Goal: Information Seeking & Learning: Learn about a topic

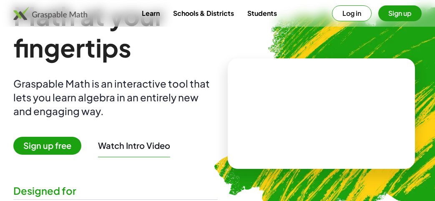
scroll to position [48, 0]
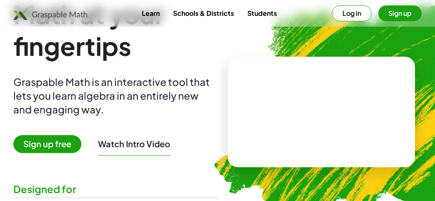
click at [343, 13] on button "Log in" at bounding box center [352, 13] width 40 height 16
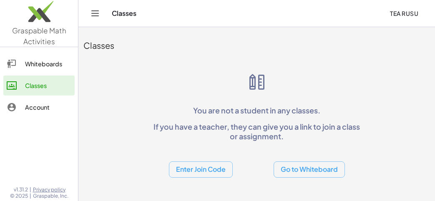
click at [199, 166] on button "Enter Join Code" at bounding box center [201, 170] width 64 height 16
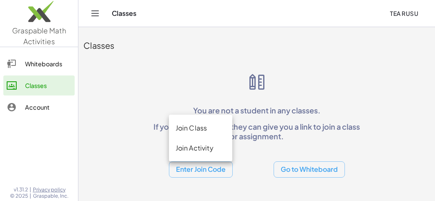
click at [190, 124] on div "Join Class" at bounding box center [201, 128] width 51 height 10
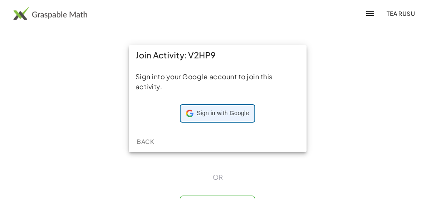
click at [205, 117] on div "Sign in with Google Sign in with Google. Opens in new tab" at bounding box center [217, 114] width 63 height 16
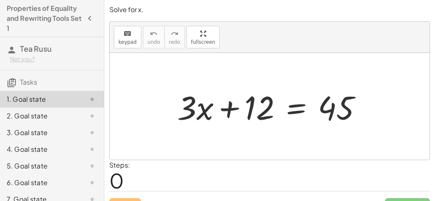
click at [299, 108] on div at bounding box center [273, 106] width 200 height 43
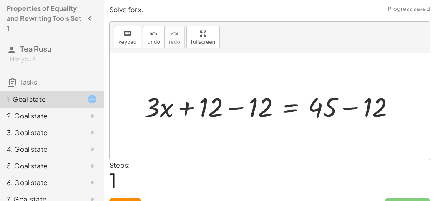
click at [338, 109] on div at bounding box center [273, 105] width 266 height 35
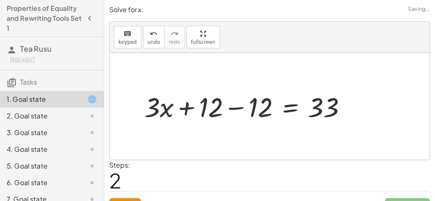
click at [232, 105] on div at bounding box center [248, 105] width 217 height 35
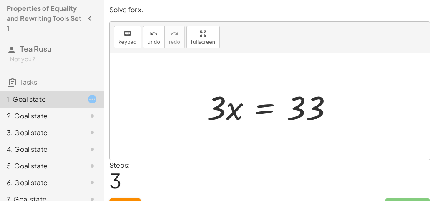
click at [268, 109] on div at bounding box center [273, 106] width 141 height 43
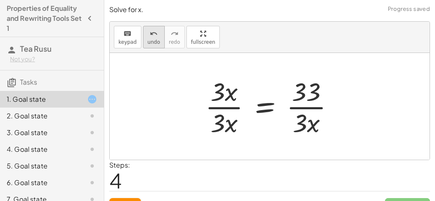
click at [150, 43] on span "undo" at bounding box center [154, 42] width 13 height 6
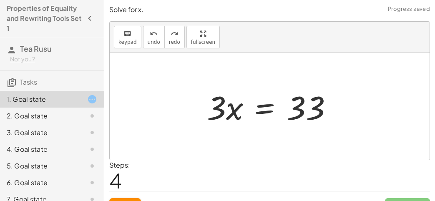
click at [258, 108] on div at bounding box center [273, 106] width 141 height 43
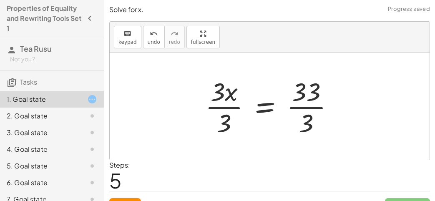
click at [204, 103] on div at bounding box center [273, 106] width 144 height 64
click at [214, 103] on div at bounding box center [273, 106] width 144 height 64
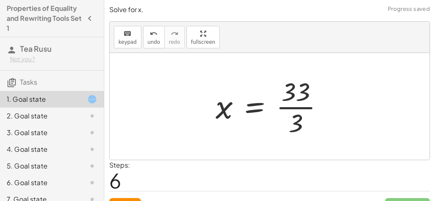
click at [307, 95] on div at bounding box center [273, 106] width 123 height 64
click at [295, 107] on div at bounding box center [273, 106] width 123 height 64
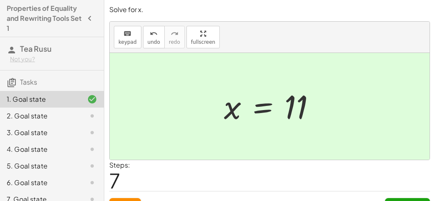
click at [66, 122] on div "2. Goal state" at bounding box center [52, 116] width 104 height 17
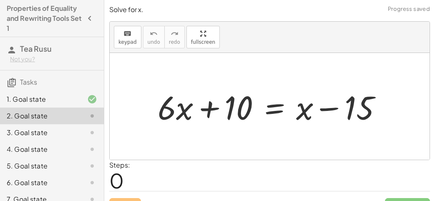
click at [336, 109] on div at bounding box center [273, 106] width 239 height 43
click at [63, 100] on div "1. Goal state" at bounding box center [40, 99] width 67 height 10
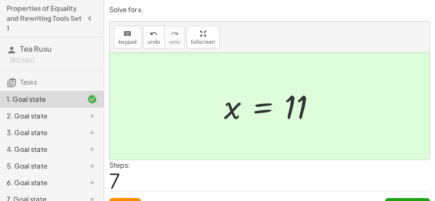
click at [66, 115] on div "2. Goal state" at bounding box center [40, 116] width 67 height 10
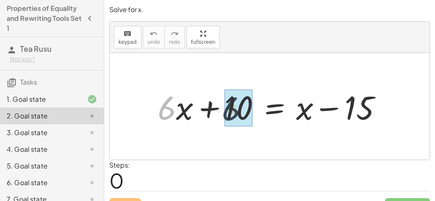
drag, startPoint x: 169, startPoint y: 100, endPoint x: 236, endPoint y: 101, distance: 67.6
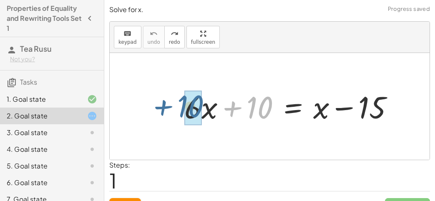
drag, startPoint x: 256, startPoint y: 101, endPoint x: 175, endPoint y: 100, distance: 81.0
click at [175, 100] on div "+ 10 + · 6 · x + 10 = + x − 15" at bounding box center [289, 106] width 235 height 45
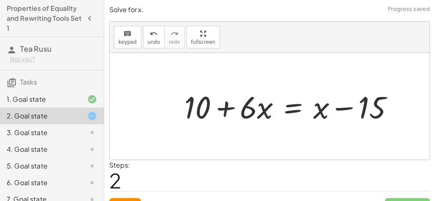
click at [217, 110] on div at bounding box center [292, 106] width 225 height 40
click at [305, 107] on div at bounding box center [292, 106] width 225 height 40
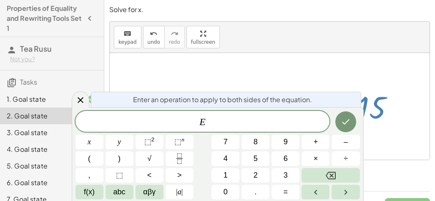
click at [232, 55] on div at bounding box center [270, 106] width 320 height 107
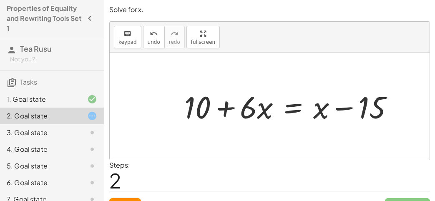
click at [285, 107] on div at bounding box center [292, 106] width 225 height 40
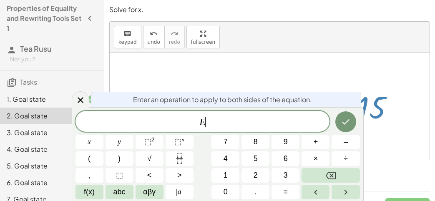
click at [278, 59] on div at bounding box center [270, 106] width 320 height 107
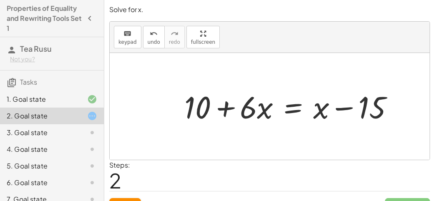
click at [291, 107] on div at bounding box center [292, 106] width 225 height 40
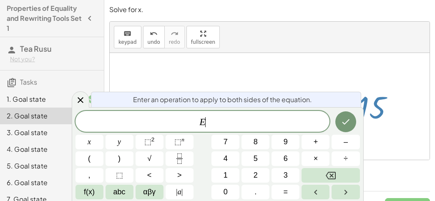
click at [212, 48] on div "keyboard keypad undo undo redo redo fullscreen" at bounding box center [270, 37] width 320 height 31
click at [263, 76] on div at bounding box center [270, 106] width 320 height 107
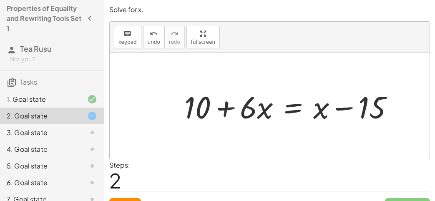
click at [294, 111] on div at bounding box center [292, 106] width 225 height 40
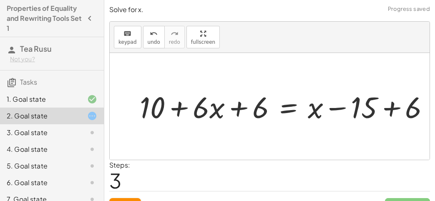
click at [255, 110] on div at bounding box center [289, 106] width 265 height 34
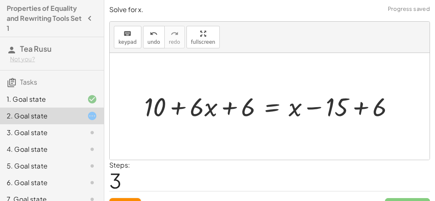
click at [224, 108] on div at bounding box center [272, 106] width 265 height 34
click at [148, 30] on div "undo" at bounding box center [154, 33] width 13 height 10
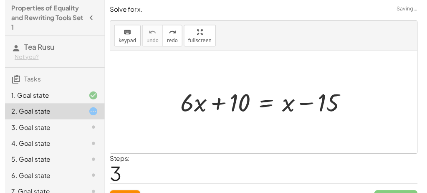
scroll to position [16, 0]
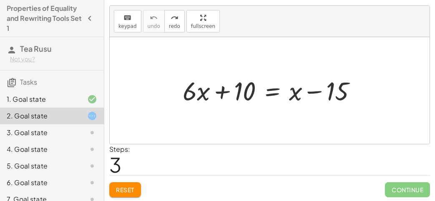
click at [126, 182] on button "Reset" at bounding box center [125, 189] width 32 height 15
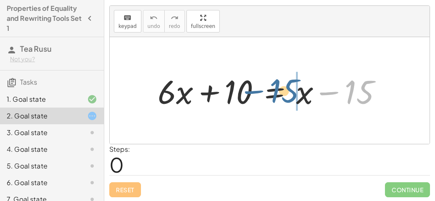
drag, startPoint x: 367, startPoint y: 96, endPoint x: 294, endPoint y: 94, distance: 73.1
click at [294, 94] on div at bounding box center [273, 90] width 239 height 43
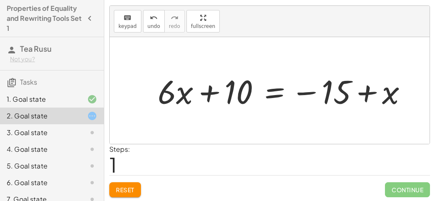
click at [269, 91] on div at bounding box center [286, 90] width 265 height 43
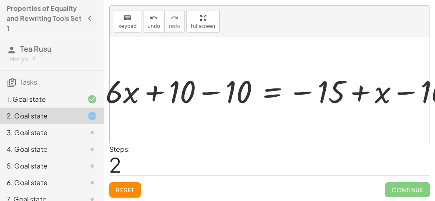
click at [199, 102] on div at bounding box center [283, 90] width 268 height 30
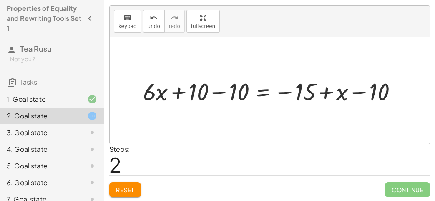
click at [216, 94] on div at bounding box center [273, 90] width 268 height 30
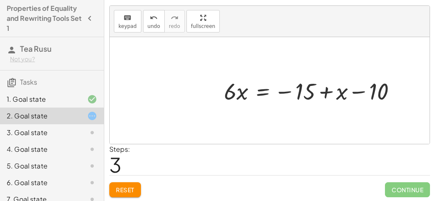
click at [298, 90] on div at bounding box center [313, 90] width 187 height 30
drag, startPoint x: 376, startPoint y: 91, endPoint x: 326, endPoint y: 91, distance: 50.1
click at [326, 91] on div at bounding box center [313, 90] width 187 height 30
click at [314, 91] on div at bounding box center [313, 90] width 187 height 30
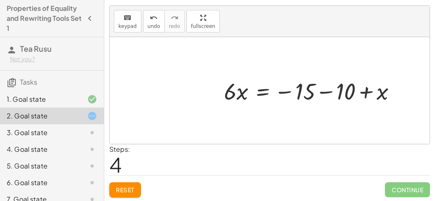
click at [323, 91] on div at bounding box center [313, 90] width 187 height 30
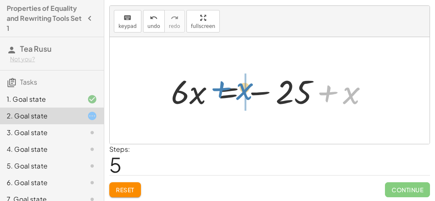
drag, startPoint x: 343, startPoint y: 91, endPoint x: 237, endPoint y: 86, distance: 105.3
click at [237, 86] on div at bounding box center [273, 90] width 212 height 43
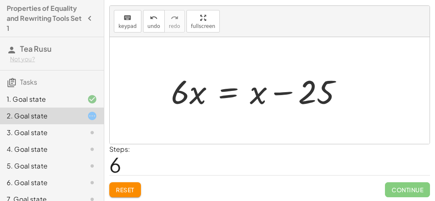
click at [235, 88] on div at bounding box center [260, 90] width 187 height 43
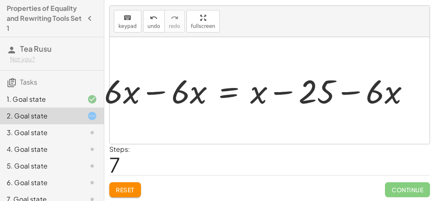
click at [162, 90] on div at bounding box center [255, 91] width 265 height 36
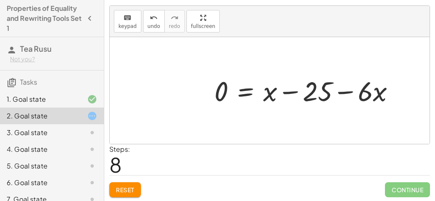
click at [283, 88] on div at bounding box center [307, 91] width 195 height 36
click at [129, 186] on span "Reset" at bounding box center [125, 190] width 18 height 8
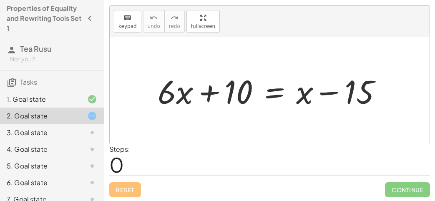
click at [36, 133] on div "3. Goal state" at bounding box center [40, 133] width 67 height 10
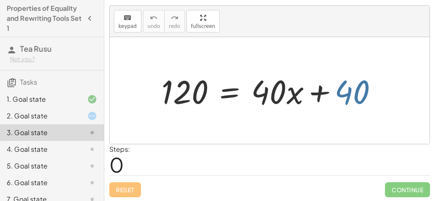
click at [354, 86] on div at bounding box center [272, 90] width 231 height 43
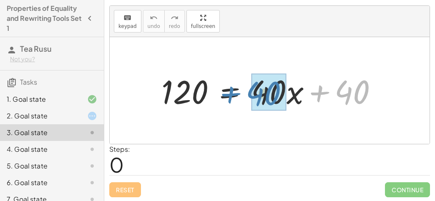
drag, startPoint x: 354, startPoint y: 86, endPoint x: 261, endPoint y: 86, distance: 92.2
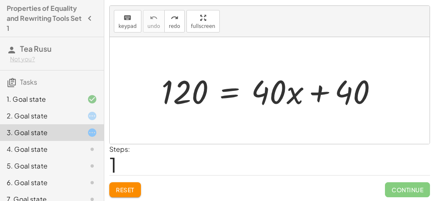
click at [52, 96] on div "1. Goal state" at bounding box center [40, 99] width 67 height 10
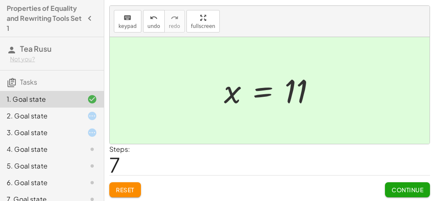
click at [45, 129] on div "3. Goal state" at bounding box center [40, 133] width 67 height 10
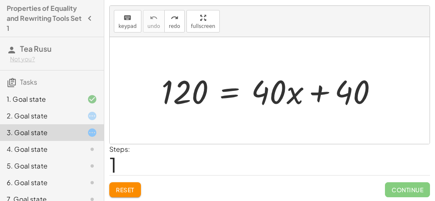
click at [132, 189] on span "Reset" at bounding box center [125, 190] width 18 height 8
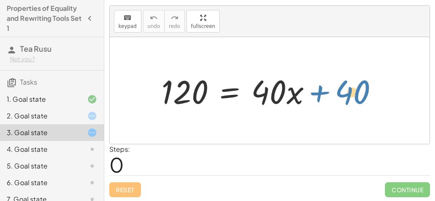
drag, startPoint x: 345, startPoint y: 87, endPoint x: 357, endPoint y: 87, distance: 12.5
click at [357, 87] on div at bounding box center [272, 90] width 231 height 43
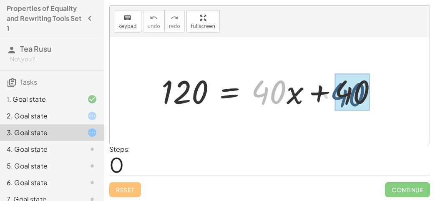
drag, startPoint x: 280, startPoint y: 93, endPoint x: 380, endPoint y: 93, distance: 100.2
click at [380, 93] on div at bounding box center [272, 90] width 231 height 43
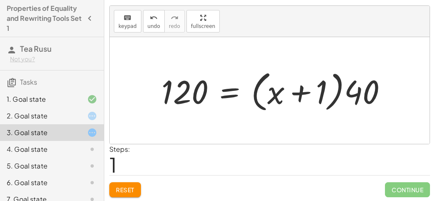
click at [114, 185] on button "Reset" at bounding box center [125, 189] width 32 height 15
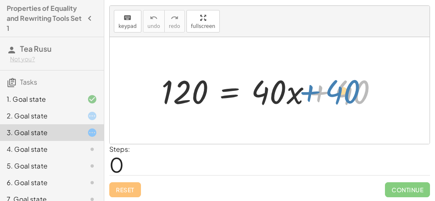
drag, startPoint x: 351, startPoint y: 91, endPoint x: 341, endPoint y: 91, distance: 9.6
click at [341, 91] on div at bounding box center [272, 90] width 231 height 43
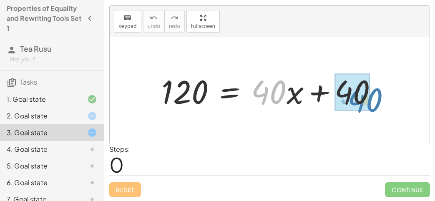
drag, startPoint x: 261, startPoint y: 96, endPoint x: 357, endPoint y: 104, distance: 96.7
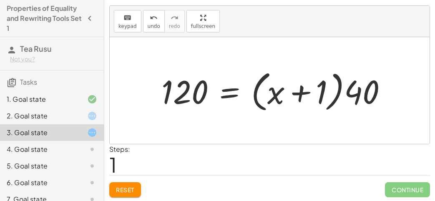
click at [128, 194] on button "Reset" at bounding box center [125, 189] width 32 height 15
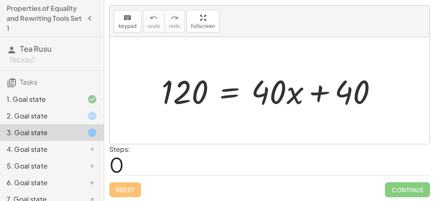
click at [318, 87] on div at bounding box center [272, 90] width 231 height 43
click at [232, 89] on div at bounding box center [272, 90] width 231 height 43
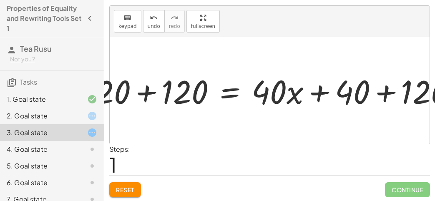
click at [153, 96] on div at bounding box center [261, 91] width 268 height 30
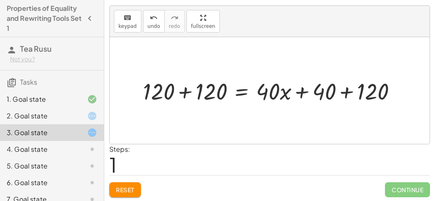
click at [193, 89] on div at bounding box center [273, 91] width 268 height 30
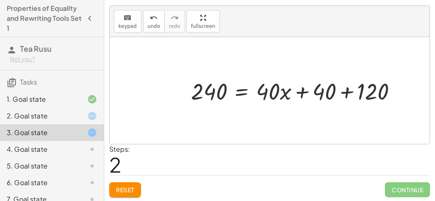
click at [126, 182] on button "Reset" at bounding box center [125, 189] width 32 height 15
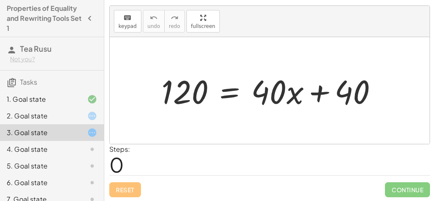
click at [224, 95] on div at bounding box center [272, 90] width 231 height 43
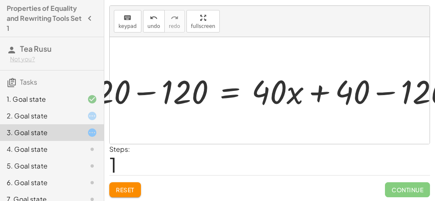
click at [164, 99] on div at bounding box center [273, 90] width 387 height 43
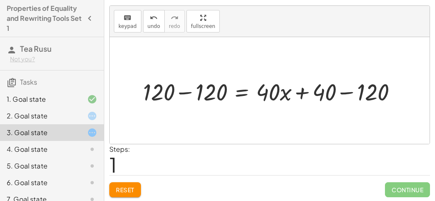
click at [201, 96] on div at bounding box center [273, 91] width 268 height 30
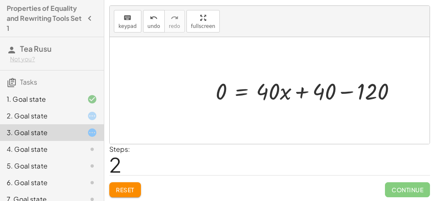
click at [348, 88] on div at bounding box center [310, 91] width 196 height 30
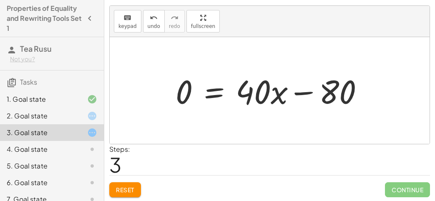
click at [169, 91] on div "120 = + · 40 · x + 40 + 120 − 120 = + · 40 · x + 40 − 120 0 = + · 40 · x + 40 −…" at bounding box center [270, 90] width 214 height 47
click at [185, 91] on div at bounding box center [273, 90] width 203 height 43
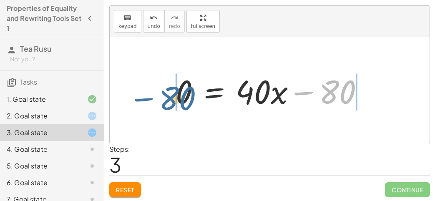
drag, startPoint x: 304, startPoint y: 91, endPoint x: 139, endPoint y: 96, distance: 165.0
click at [139, 96] on div "120 = + · 40 · x + 40 + 120 − 120 = + · 40 · x + 40 − 120 0 = + · 40 · x + 40 −…" at bounding box center [270, 90] width 320 height 107
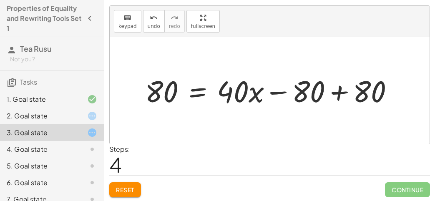
click at [338, 84] on div at bounding box center [273, 90] width 264 height 39
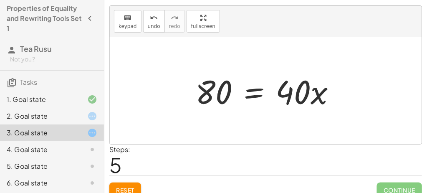
click at [242, 82] on div at bounding box center [268, 90] width 155 height 43
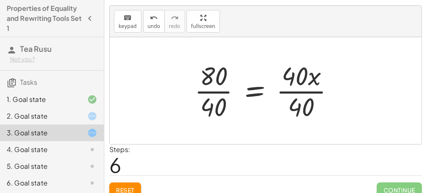
click at [307, 85] on div at bounding box center [267, 90] width 155 height 64
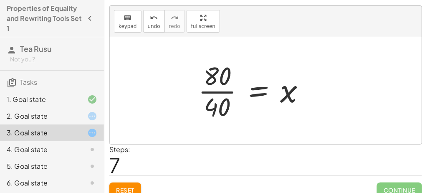
click at [219, 88] on div at bounding box center [255, 90] width 122 height 64
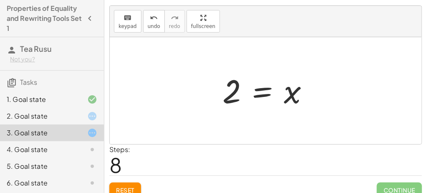
click at [255, 90] on div at bounding box center [269, 90] width 102 height 41
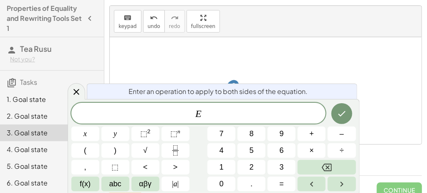
click at [302, 74] on div at bounding box center [269, 90] width 102 height 41
click at [276, 68] on div "120 = + · 40 · x + 40 + 120 − 120 = + · 40 · x + 40 − 120 0 = + · 40 · x + 40 −…" at bounding box center [266, 90] width 112 height 45
click at [74, 91] on icon at bounding box center [76, 92] width 10 height 10
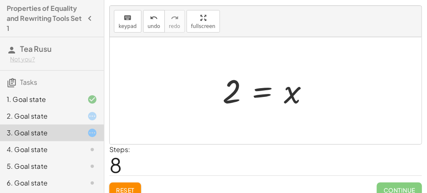
click at [124, 186] on span "Reset" at bounding box center [125, 190] width 18 height 8
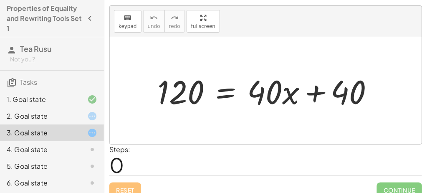
click at [65, 123] on div "2. Goal state" at bounding box center [52, 116] width 104 height 17
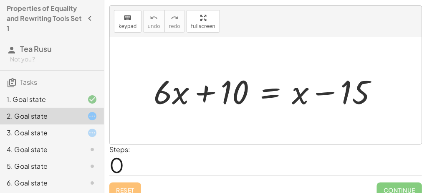
click at [326, 92] on div at bounding box center [268, 90] width 239 height 43
click at [207, 96] on div at bounding box center [268, 90] width 239 height 43
click at [273, 86] on div at bounding box center [268, 90] width 239 height 43
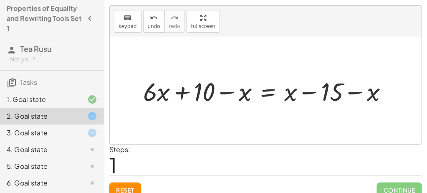
click at [369, 91] on div at bounding box center [269, 90] width 260 height 33
click at [364, 90] on div at bounding box center [269, 90] width 260 height 33
drag, startPoint x: 372, startPoint y: 91, endPoint x: 312, endPoint y: 93, distance: 60.1
click at [312, 93] on div at bounding box center [269, 90] width 260 height 33
click at [314, 92] on div at bounding box center [269, 90] width 260 height 33
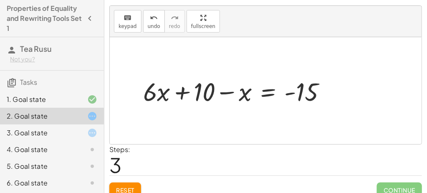
click at [219, 90] on div at bounding box center [238, 90] width 198 height 33
click at [225, 91] on div at bounding box center [238, 90] width 198 height 33
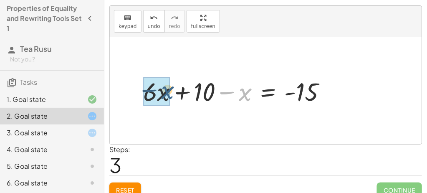
drag, startPoint x: 243, startPoint y: 92, endPoint x: 158, endPoint y: 91, distance: 84.7
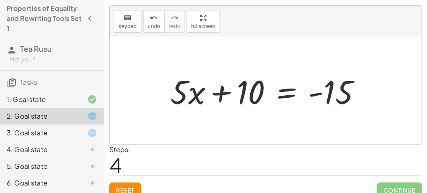
click at [288, 100] on div at bounding box center [269, 90] width 206 height 43
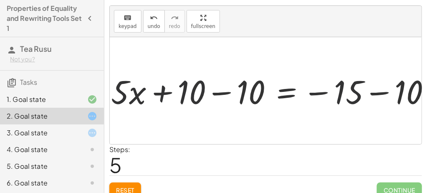
click at [217, 91] on div at bounding box center [274, 90] width 335 height 43
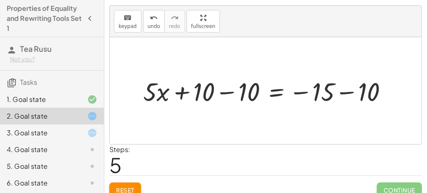
click at [336, 90] on div at bounding box center [269, 90] width 260 height 33
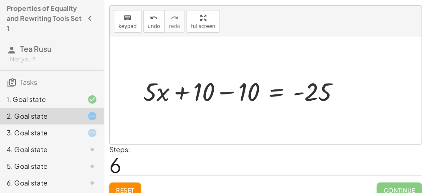
click at [230, 92] on div at bounding box center [245, 90] width 212 height 33
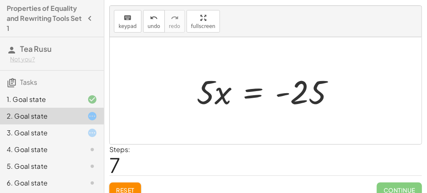
click at [247, 91] on div at bounding box center [268, 90] width 153 height 43
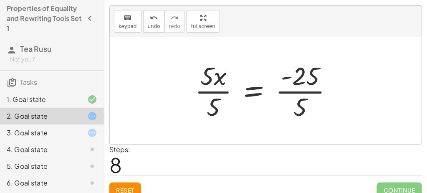
click at [234, 86] on div at bounding box center [267, 90] width 153 height 64
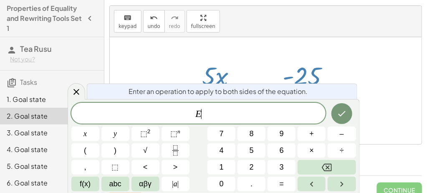
click at [212, 69] on div at bounding box center [268, 90] width 153 height 64
click at [348, 118] on button "Done" at bounding box center [341, 113] width 21 height 21
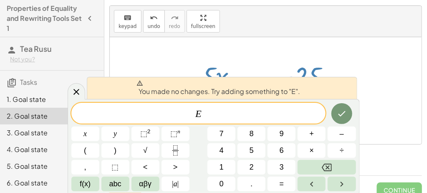
click at [364, 83] on div at bounding box center [266, 90] width 312 height 107
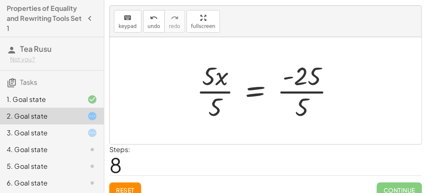
click at [221, 90] on div at bounding box center [268, 90] width 153 height 64
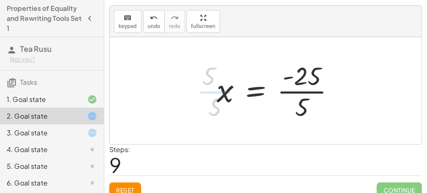
click at [293, 90] on div at bounding box center [278, 90] width 133 height 64
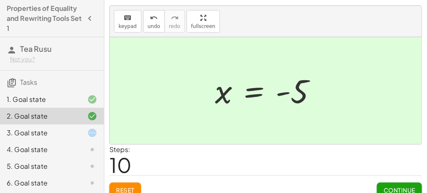
click at [402, 182] on button "Continue" at bounding box center [399, 189] width 45 height 15
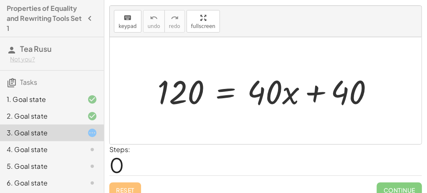
click at [219, 91] on div at bounding box center [268, 90] width 231 height 43
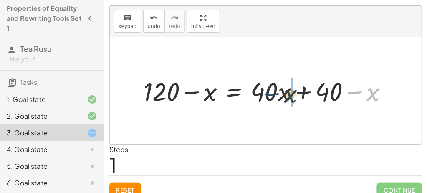
drag, startPoint x: 365, startPoint y: 91, endPoint x: 272, endPoint y: 91, distance: 93.1
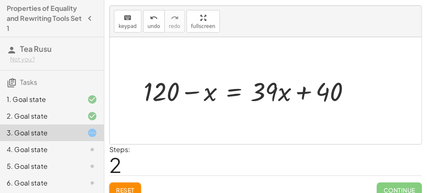
click at [184, 88] on div at bounding box center [250, 90] width 222 height 34
click at [213, 92] on div at bounding box center [250, 90] width 222 height 34
click at [143, 22] on button "undo undo" at bounding box center [154, 21] width 22 height 23
click at [121, 186] on span "Reset" at bounding box center [125, 190] width 18 height 8
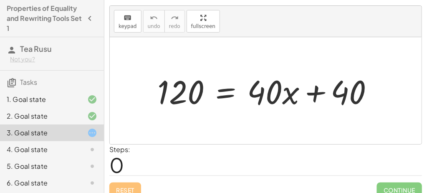
click at [66, 150] on div "4. Goal state" at bounding box center [40, 149] width 67 height 10
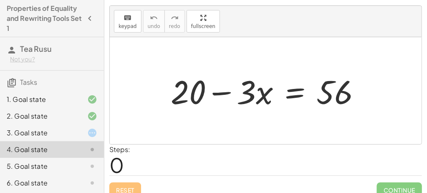
click at [19, 146] on div "4. Goal state" at bounding box center [40, 149] width 67 height 10
click at [288, 96] on div at bounding box center [269, 90] width 205 height 43
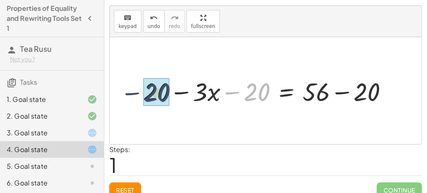
drag, startPoint x: 250, startPoint y: 90, endPoint x: 145, endPoint y: 91, distance: 104.4
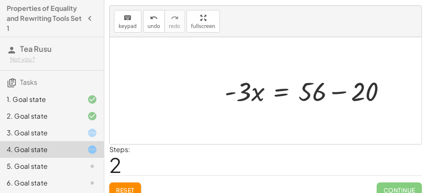
click at [343, 89] on div at bounding box center [314, 90] width 220 height 43
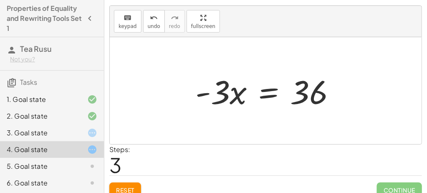
click at [268, 93] on div at bounding box center [268, 90] width 155 height 43
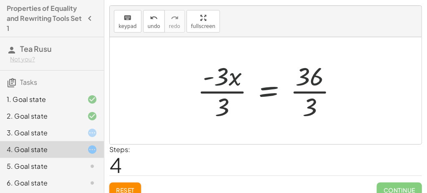
click at [223, 89] on div at bounding box center [270, 90] width 155 height 64
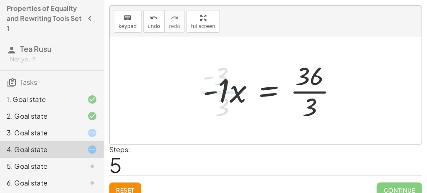
click at [308, 91] on div at bounding box center [273, 90] width 149 height 64
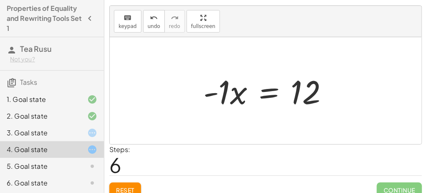
click at [282, 92] on div at bounding box center [269, 90] width 140 height 43
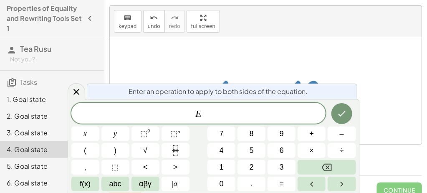
click at [177, 67] on div at bounding box center [266, 90] width 312 height 107
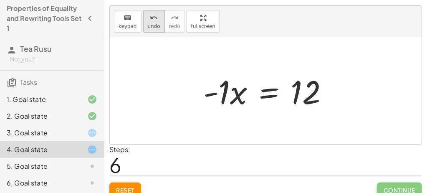
click at [152, 13] on div "undo" at bounding box center [154, 18] width 13 height 10
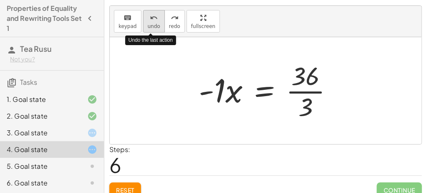
click at [152, 14] on icon "undo" at bounding box center [154, 18] width 8 height 10
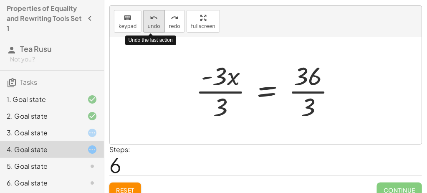
click at [152, 14] on icon "undo" at bounding box center [154, 18] width 8 height 10
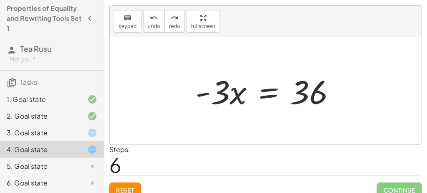
click at [264, 92] on div at bounding box center [268, 90] width 155 height 43
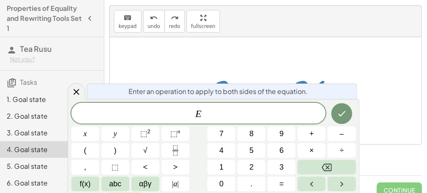
click at [186, 69] on div "+ 20 − · 3 · x = 56 + 20 − · 3 · x − 20 = + 56 − 20 + 0 − · 3 · x = + 56 − 20 ·…" at bounding box center [266, 90] width 166 height 47
click at [274, 69] on div at bounding box center [268, 90] width 155 height 43
click at [257, 112] on span "E" at bounding box center [198, 114] width 255 height 12
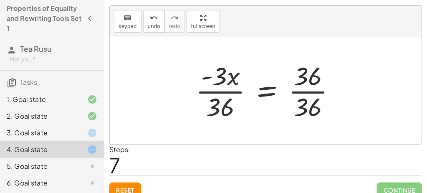
click at [215, 87] on div at bounding box center [269, 90] width 155 height 64
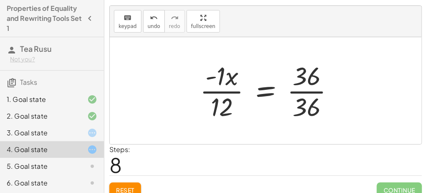
click at [309, 86] on div at bounding box center [270, 90] width 149 height 64
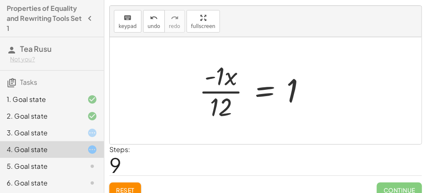
click at [221, 88] on div at bounding box center [256, 90] width 122 height 64
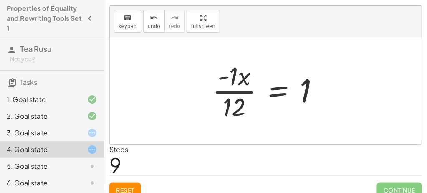
click at [234, 95] on div at bounding box center [269, 90] width 122 height 64
click at [150, 17] on icon "undo" at bounding box center [154, 18] width 8 height 10
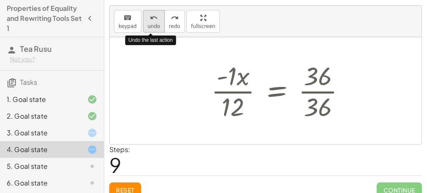
click at [150, 17] on icon "undo" at bounding box center [154, 18] width 8 height 10
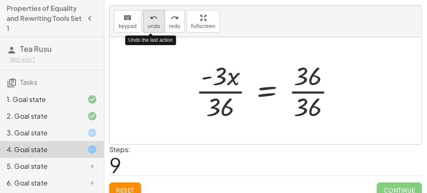
click at [150, 17] on icon "undo" at bounding box center [154, 18] width 8 height 10
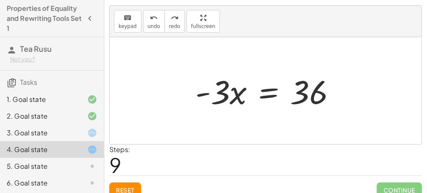
click at [130, 183] on button "Reset" at bounding box center [125, 189] width 32 height 15
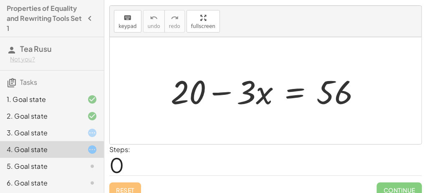
scroll to position [24, 0]
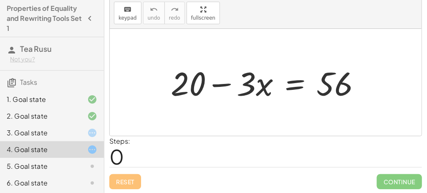
click at [77, 129] on div at bounding box center [85, 133] width 23 height 10
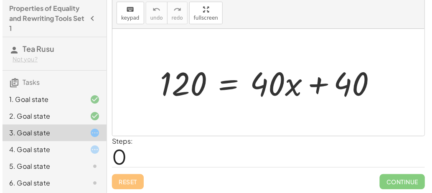
scroll to position [101, 0]
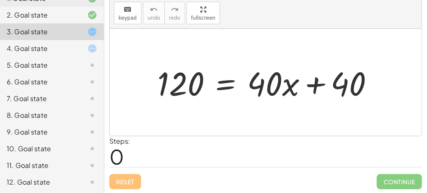
click at [33, 63] on div "5. Goal state" at bounding box center [40, 65] width 67 height 10
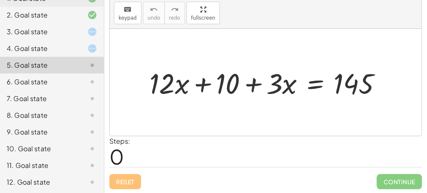
click at [73, 30] on div "3. Goal state" at bounding box center [40, 32] width 67 height 10
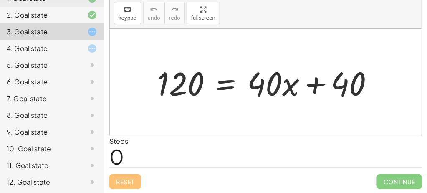
click at [60, 58] on div "5. Goal state" at bounding box center [52, 65] width 104 height 17
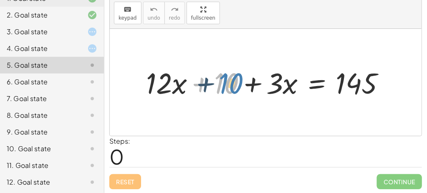
drag, startPoint x: 225, startPoint y: 83, endPoint x: 230, endPoint y: 83, distance: 4.2
click at [230, 83] on div at bounding box center [269, 82] width 254 height 38
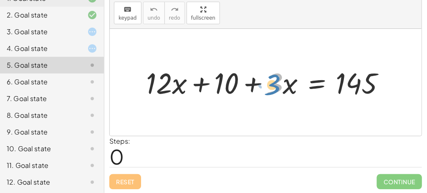
click at [274, 86] on div at bounding box center [269, 82] width 254 height 38
click at [281, 81] on div at bounding box center [269, 82] width 254 height 38
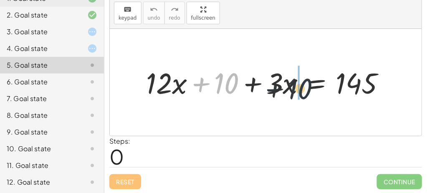
drag, startPoint x: 225, startPoint y: 76, endPoint x: 310, endPoint y: 79, distance: 85.2
click at [310, 79] on div at bounding box center [269, 82] width 254 height 38
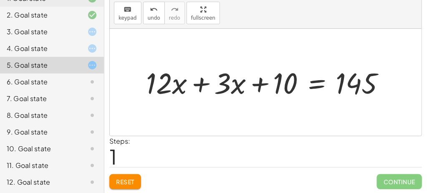
click at [323, 83] on div at bounding box center [269, 82] width 254 height 38
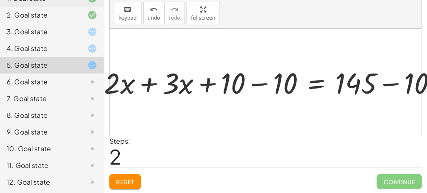
click at [256, 82] on div at bounding box center [284, 82] width 260 height 28
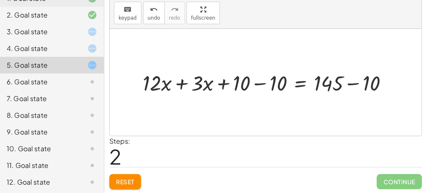
click at [263, 83] on div at bounding box center [269, 82] width 260 height 28
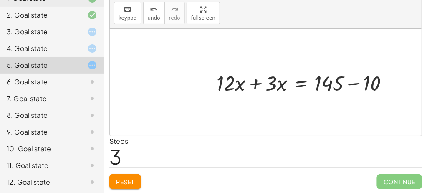
click at [353, 82] on div at bounding box center [305, 82] width 187 height 28
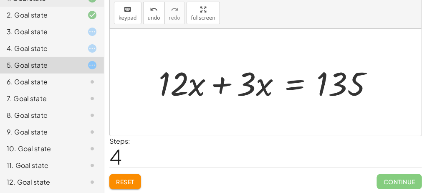
click at [219, 82] on div at bounding box center [268, 82] width 229 height 43
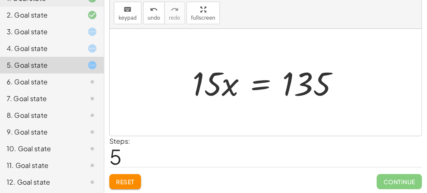
click at [263, 85] on div at bounding box center [269, 82] width 162 height 43
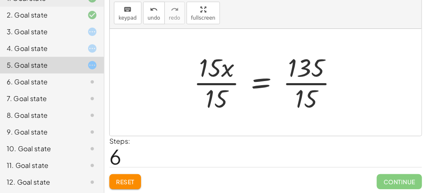
click at [231, 84] on div at bounding box center [268, 82] width 159 height 64
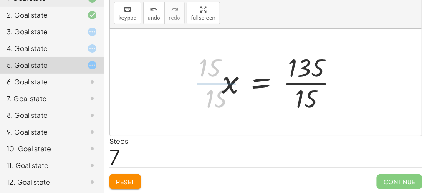
click at [306, 85] on div at bounding box center [283, 82] width 131 height 64
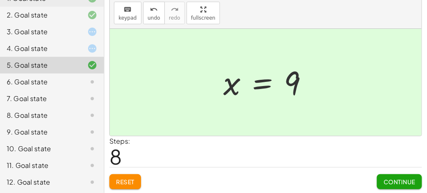
click at [402, 176] on button "Continue" at bounding box center [399, 181] width 45 height 15
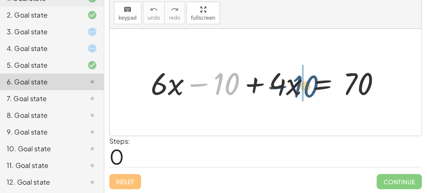
drag, startPoint x: 223, startPoint y: 83, endPoint x: 306, endPoint y: 85, distance: 82.7
click at [306, 85] on div at bounding box center [269, 82] width 245 height 40
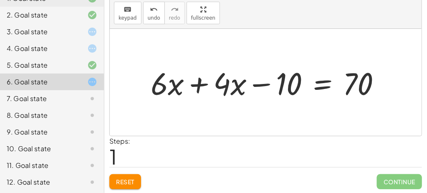
click at [316, 84] on div at bounding box center [269, 82] width 245 height 40
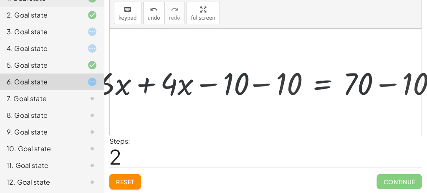
click at [263, 80] on div at bounding box center [269, 82] width 356 height 40
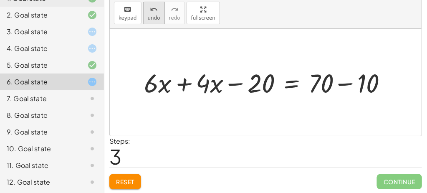
click at [148, 17] on span "undo" at bounding box center [154, 18] width 13 height 6
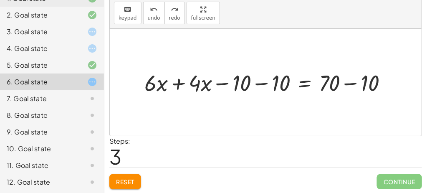
click at [133, 175] on button "Reset" at bounding box center [125, 181] width 32 height 15
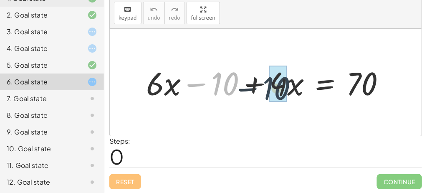
drag, startPoint x: 232, startPoint y: 78, endPoint x: 308, endPoint y: 81, distance: 76.0
click at [308, 81] on div at bounding box center [269, 82] width 254 height 42
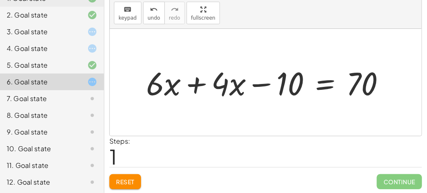
click at [319, 82] on div at bounding box center [269, 82] width 254 height 42
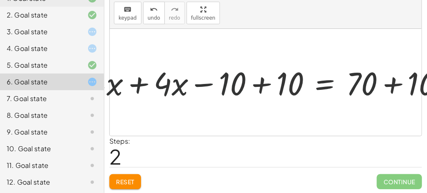
click at [274, 81] on div at bounding box center [269, 82] width 370 height 42
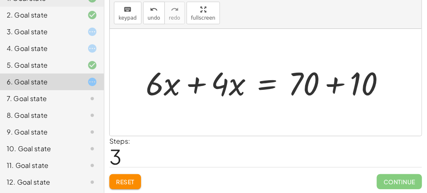
click at [321, 87] on div at bounding box center [268, 82] width 255 height 42
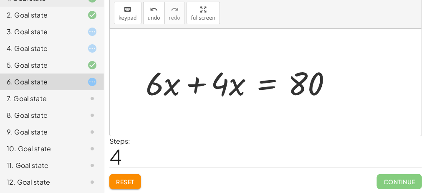
click at [197, 82] on div at bounding box center [242, 82] width 202 height 42
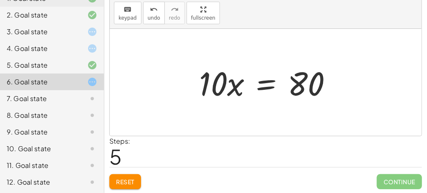
click at [263, 83] on div at bounding box center [269, 82] width 149 height 43
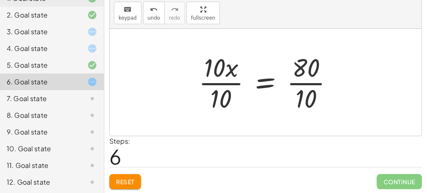
click at [237, 79] on div at bounding box center [269, 82] width 150 height 64
click at [231, 86] on div at bounding box center [269, 82] width 150 height 64
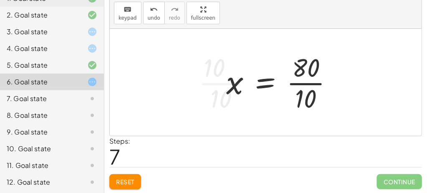
click at [295, 79] on div at bounding box center [283, 82] width 122 height 64
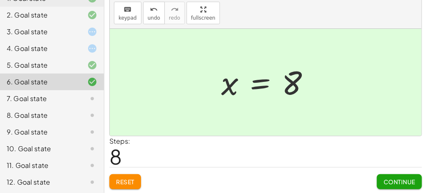
click at [404, 181] on span "Continue" at bounding box center [400, 182] width 32 height 8
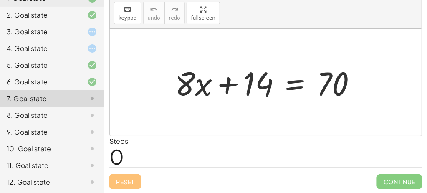
click at [301, 73] on div at bounding box center [269, 82] width 197 height 43
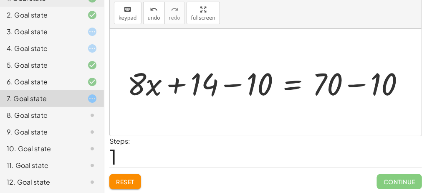
click at [239, 77] on div at bounding box center [273, 82] width 259 height 35
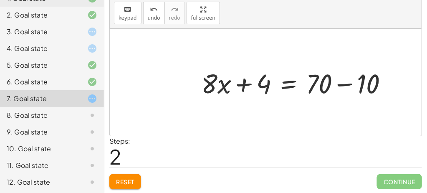
click at [131, 181] on span "Reset" at bounding box center [125, 182] width 18 height 8
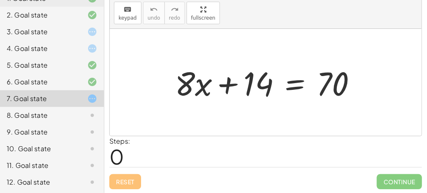
click at [313, 95] on div at bounding box center [269, 82] width 197 height 43
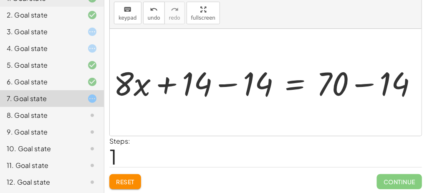
click at [198, 76] on div at bounding box center [268, 82] width 319 height 43
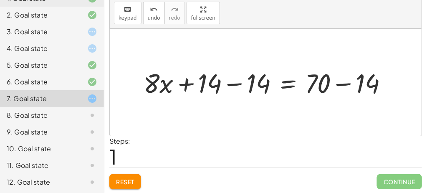
click at [338, 85] on div at bounding box center [268, 82] width 259 height 35
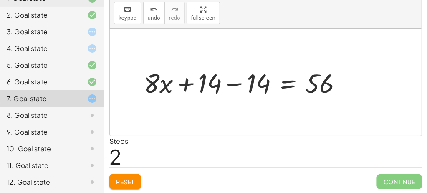
click at [254, 81] on div at bounding box center [246, 82] width 214 height 35
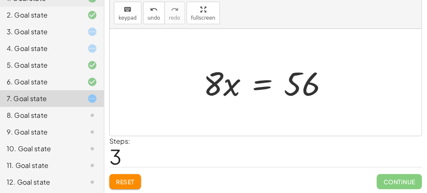
click at [261, 82] on div at bounding box center [269, 82] width 140 height 43
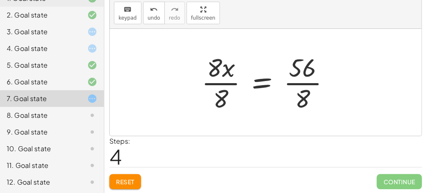
click at [218, 82] on div at bounding box center [268, 82] width 143 height 64
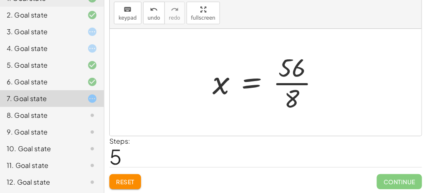
click at [290, 79] on div at bounding box center [269, 82] width 122 height 64
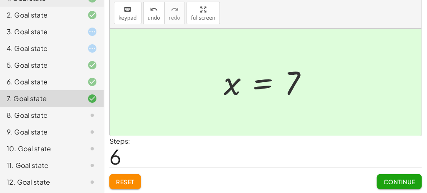
click at [392, 190] on div "Solve for x. keyboard keypad undo undo redo redo fullscreen + · 8 · x + 14 = 70…" at bounding box center [265, 85] width 323 height 218
click at [393, 180] on span "Continue" at bounding box center [400, 182] width 32 height 8
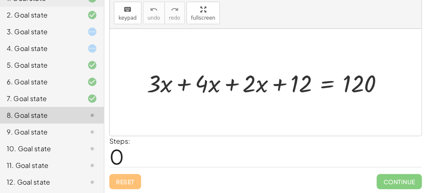
click at [326, 82] on div at bounding box center [269, 82] width 252 height 32
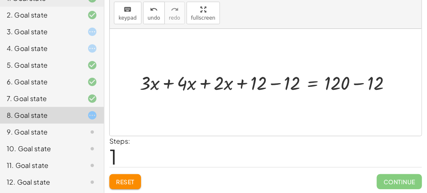
click at [290, 84] on div at bounding box center [271, 82] width 260 height 25
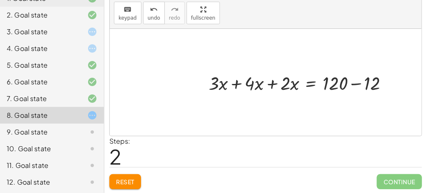
click at [352, 81] on div at bounding box center [302, 82] width 194 height 25
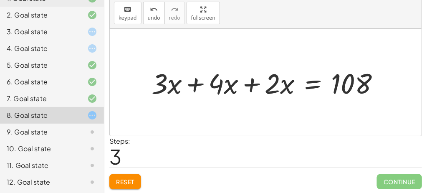
click at [199, 88] on div at bounding box center [269, 82] width 244 height 37
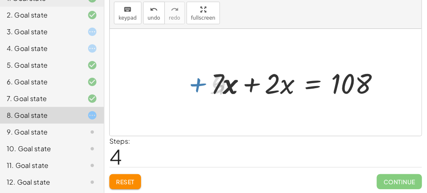
click at [245, 81] on div at bounding box center [299, 82] width 184 height 37
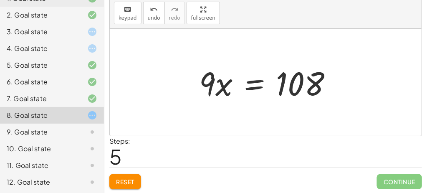
click at [262, 81] on div at bounding box center [269, 82] width 148 height 43
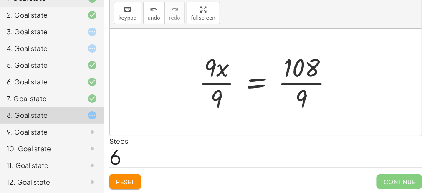
click at [206, 77] on div at bounding box center [268, 82] width 149 height 64
click at [313, 81] on div at bounding box center [268, 82] width 149 height 64
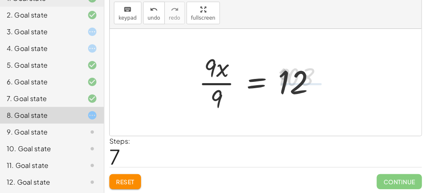
click at [217, 85] on div at bounding box center [260, 82] width 132 height 64
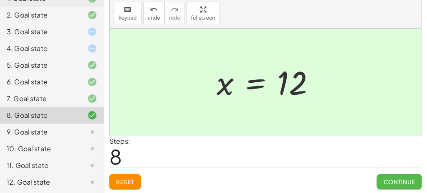
click at [392, 183] on span "Continue" at bounding box center [400, 182] width 32 height 8
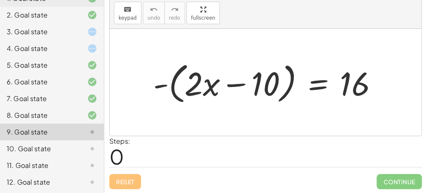
click at [256, 78] on div at bounding box center [269, 82] width 240 height 48
click at [309, 77] on div at bounding box center [269, 82] width 240 height 48
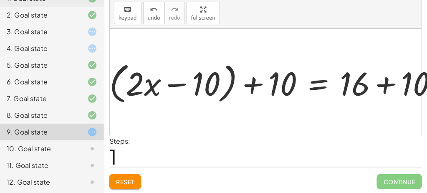
click at [260, 81] on div at bounding box center [258, 82] width 369 height 48
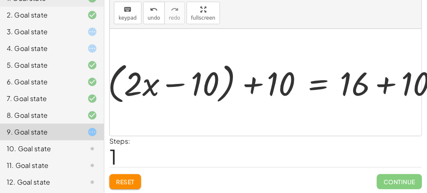
click at [257, 81] on div at bounding box center [258, 82] width 369 height 48
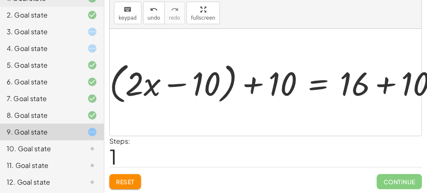
click at [257, 81] on div at bounding box center [258, 82] width 369 height 48
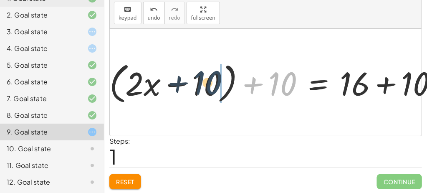
drag, startPoint x: 285, startPoint y: 85, endPoint x: 209, endPoint y: 83, distance: 75.6
click at [209, 83] on div at bounding box center [258, 82] width 369 height 48
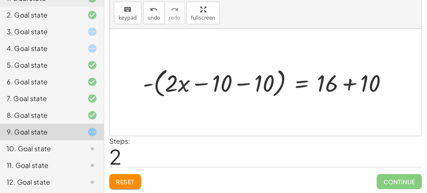
click at [245, 81] on div at bounding box center [269, 82] width 261 height 35
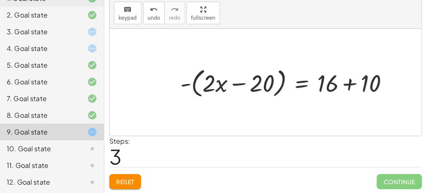
click at [349, 86] on div at bounding box center [287, 82] width 223 height 35
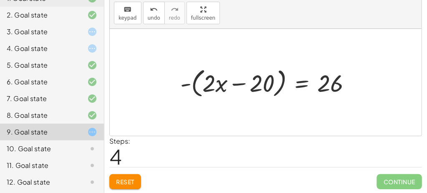
click at [110, 183] on button "Reset" at bounding box center [125, 181] width 32 height 15
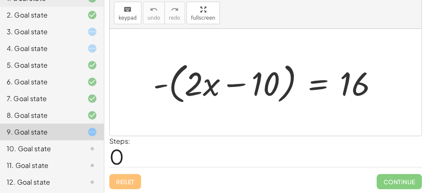
click at [305, 81] on div at bounding box center [269, 82] width 240 height 48
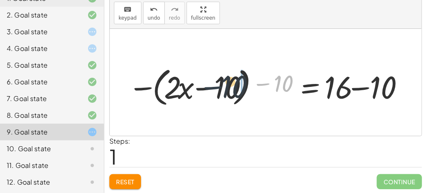
drag, startPoint x: 279, startPoint y: 85, endPoint x: 223, endPoint y: 83, distance: 56.0
click at [223, 83] on div at bounding box center [269, 82] width 261 height 34
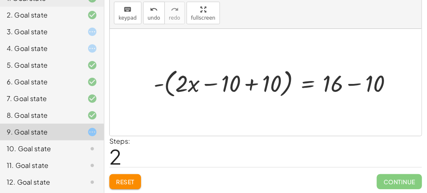
click at [265, 86] on div at bounding box center [276, 82] width 254 height 34
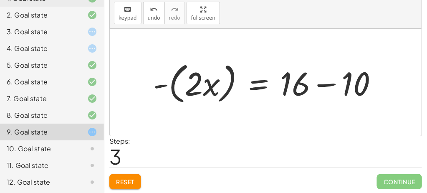
click at [318, 79] on div at bounding box center [269, 82] width 240 height 48
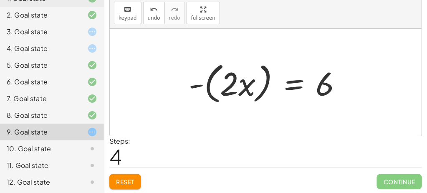
click at [284, 82] on div at bounding box center [268, 82] width 169 height 48
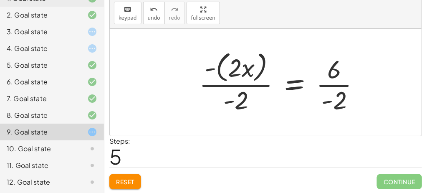
click at [242, 85] on div at bounding box center [283, 82] width 176 height 68
click at [257, 66] on div at bounding box center [283, 82] width 176 height 68
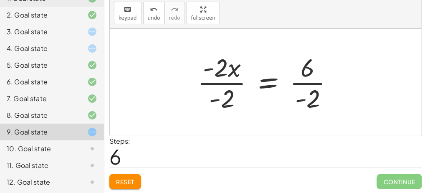
click at [245, 71] on div at bounding box center [269, 82] width 152 height 64
click at [242, 72] on div at bounding box center [269, 82] width 152 height 64
click at [228, 81] on div at bounding box center [269, 82] width 152 height 64
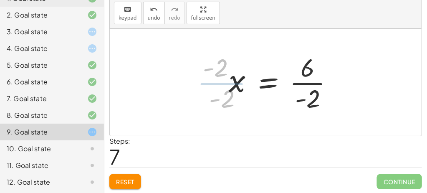
click at [318, 75] on div at bounding box center [284, 82] width 119 height 64
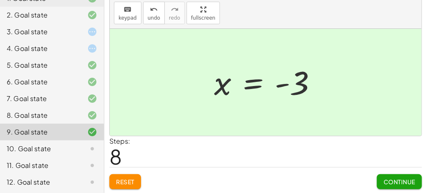
click at [399, 180] on span "Continue" at bounding box center [400, 182] width 32 height 8
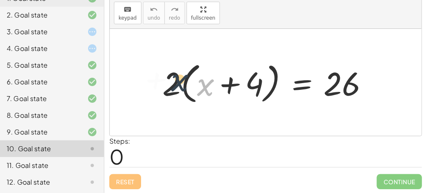
drag, startPoint x: 204, startPoint y: 88, endPoint x: 169, endPoint y: 83, distance: 35.1
click at [169, 83] on div at bounding box center [268, 82] width 221 height 48
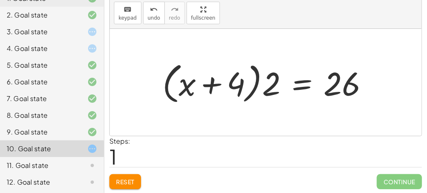
click at [131, 184] on span "Reset" at bounding box center [125, 182] width 18 height 8
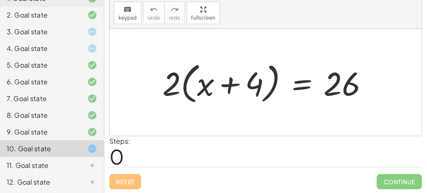
click at [203, 86] on div at bounding box center [268, 82] width 221 height 48
click at [222, 83] on div at bounding box center [268, 82] width 221 height 48
drag, startPoint x: 174, startPoint y: 84, endPoint x: 202, endPoint y: 83, distance: 28.4
click at [202, 83] on div at bounding box center [268, 82] width 221 height 48
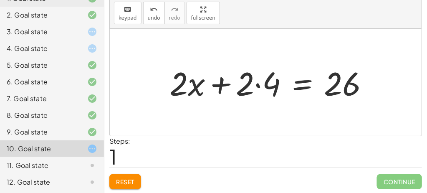
click at [203, 84] on div at bounding box center [272, 82] width 215 height 43
click at [240, 80] on div at bounding box center [272, 82] width 215 height 43
click at [127, 179] on span "Reset" at bounding box center [125, 182] width 18 height 8
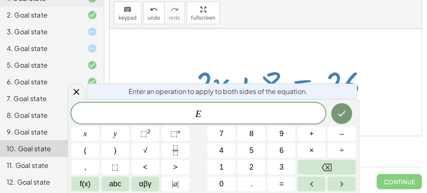
click at [347, 131] on button "–" at bounding box center [342, 133] width 28 height 15
click at [254, 131] on button "8" at bounding box center [251, 133] width 28 height 15
click at [344, 109] on icon "Done" at bounding box center [342, 114] width 10 height 10
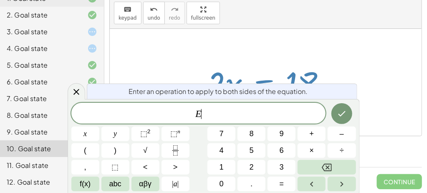
click at [339, 149] on button "÷" at bounding box center [342, 150] width 28 height 15
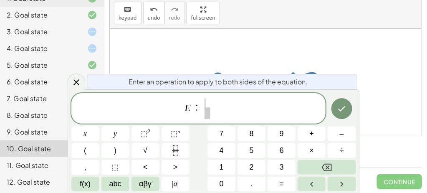
click at [338, 166] on button "Backspace" at bounding box center [327, 167] width 58 height 15
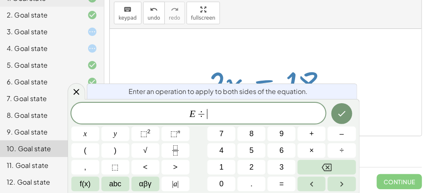
click at [336, 167] on button "Backspace" at bounding box center [327, 167] width 58 height 15
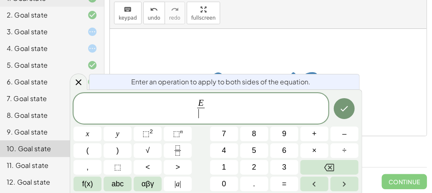
click at [232, 36] on div at bounding box center [268, 82] width 316 height 107
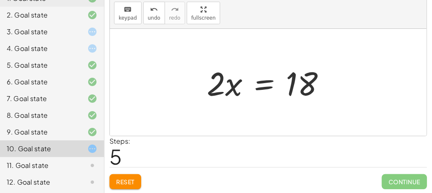
click at [273, 89] on div at bounding box center [269, 82] width 134 height 43
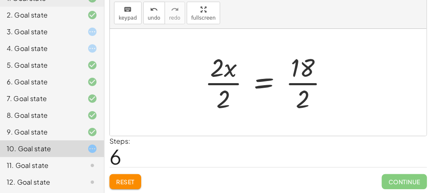
click at [237, 84] on div at bounding box center [269, 82] width 138 height 64
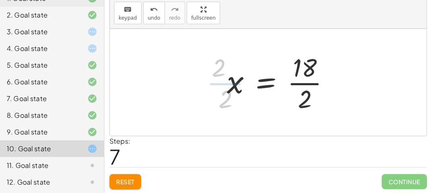
click at [301, 81] on div at bounding box center [281, 82] width 118 height 64
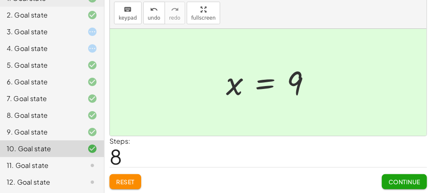
click at [407, 182] on span "Continue" at bounding box center [404, 182] width 32 height 8
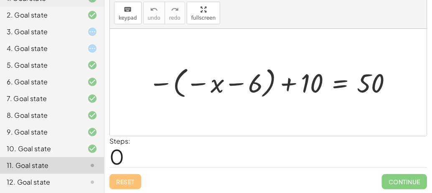
click at [19, 45] on div "4. Goal state" at bounding box center [40, 48] width 67 height 10
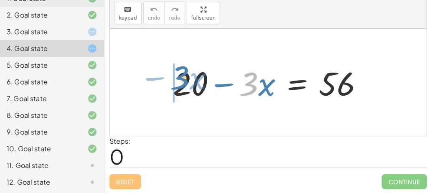
drag, startPoint x: 243, startPoint y: 79, endPoint x: 153, endPoint y: 73, distance: 89.9
click at [153, 73] on div "· 3 − · x + 20 − · 3 · x = 56" at bounding box center [268, 82] width 316 height 107
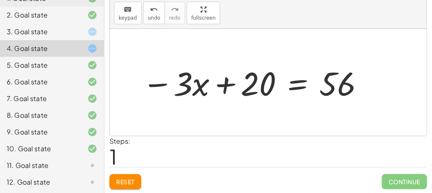
click at [287, 83] on div at bounding box center [253, 82] width 231 height 43
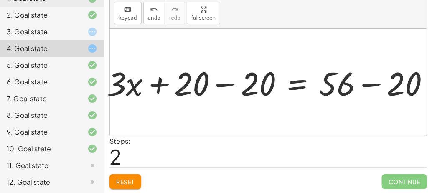
click at [230, 82] on div at bounding box center [252, 82] width 363 height 43
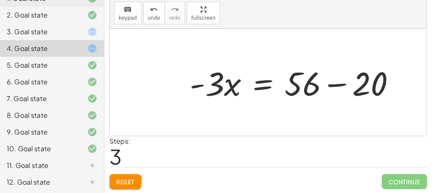
click at [352, 83] on div at bounding box center [295, 82] width 220 height 43
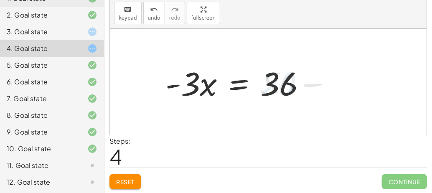
click at [243, 81] on div at bounding box center [238, 82] width 155 height 43
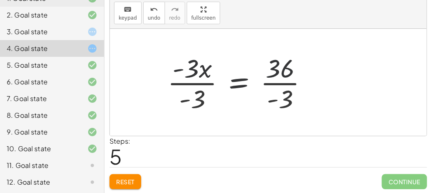
click at [178, 70] on div at bounding box center [240, 82] width 155 height 64
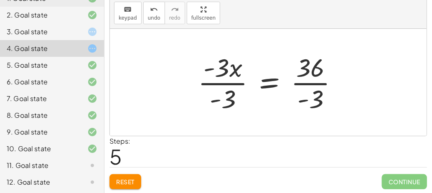
click at [220, 78] on div at bounding box center [271, 82] width 155 height 64
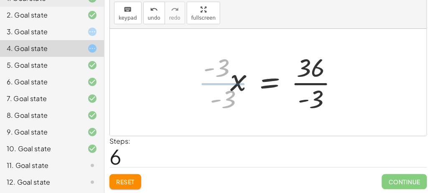
click at [328, 86] on div at bounding box center [287, 82] width 123 height 64
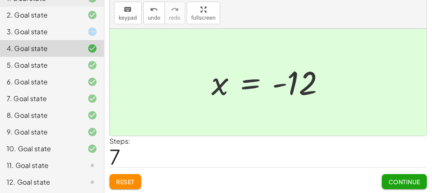
click at [384, 167] on div "Continue" at bounding box center [403, 178] width 45 height 22
click at [389, 176] on button "Continue" at bounding box center [403, 181] width 45 height 15
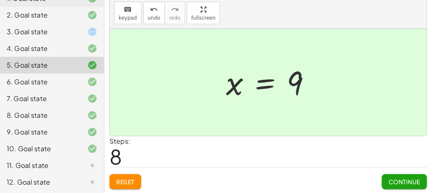
click at [14, 33] on div "3. Goal state" at bounding box center [40, 32] width 67 height 10
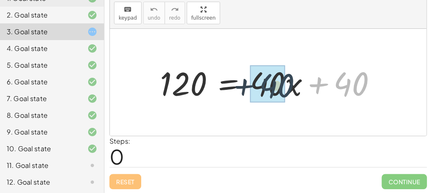
drag, startPoint x: 360, startPoint y: 82, endPoint x: 274, endPoint y: 84, distance: 86.0
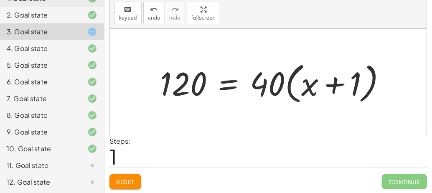
click at [116, 175] on button "Reset" at bounding box center [125, 181] width 32 height 15
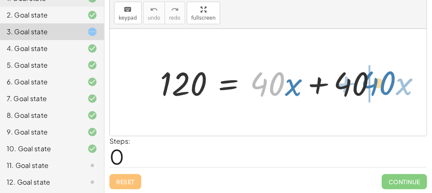
drag, startPoint x: 260, startPoint y: 81, endPoint x: 381, endPoint y: 81, distance: 121.5
click at [381, 81] on div at bounding box center [271, 82] width 231 height 43
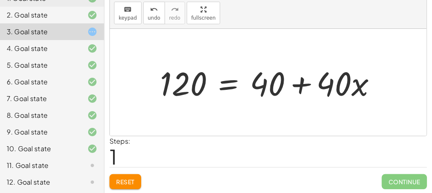
click at [236, 86] on div at bounding box center [271, 82] width 231 height 43
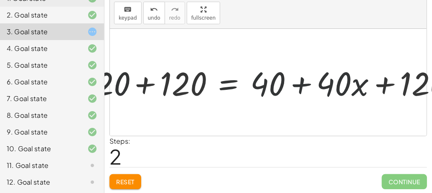
click at [174, 81] on div at bounding box center [271, 82] width 387 height 43
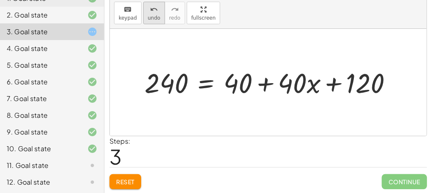
click at [143, 10] on button "undo undo" at bounding box center [154, 13] width 22 height 23
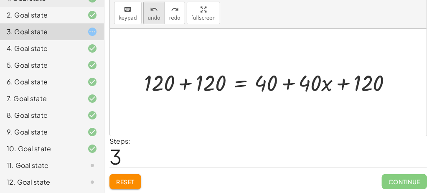
click at [148, 17] on span "undo" at bounding box center [154, 18] width 13 height 6
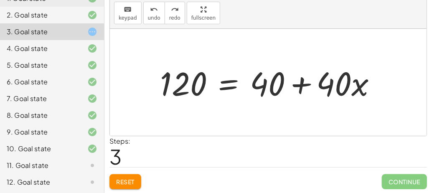
click at [222, 82] on div at bounding box center [271, 82] width 231 height 43
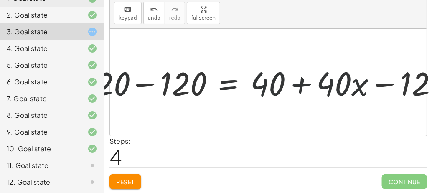
click at [149, 76] on div at bounding box center [271, 82] width 387 height 43
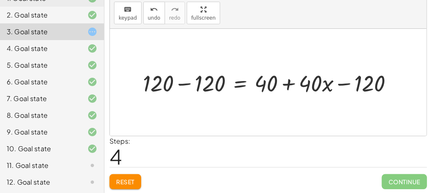
click at [202, 77] on div at bounding box center [271, 82] width 265 height 30
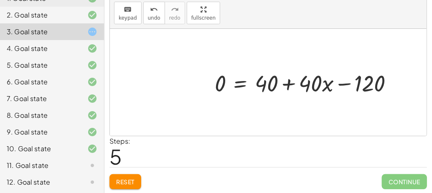
click at [349, 87] on div at bounding box center [307, 82] width 194 height 30
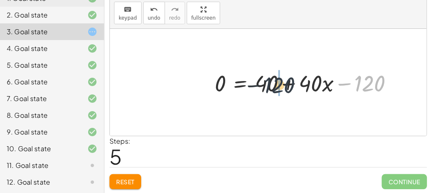
drag, startPoint x: 367, startPoint y: 80, endPoint x: 268, endPoint y: 81, distance: 99.3
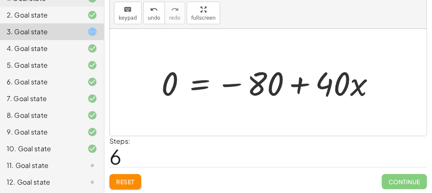
click at [269, 82] on div at bounding box center [271, 82] width 229 height 43
click at [131, 182] on span "Reset" at bounding box center [125, 182] width 18 height 8
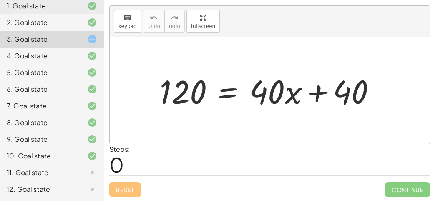
scroll to position [93, 0]
